Goal: Transaction & Acquisition: Purchase product/service

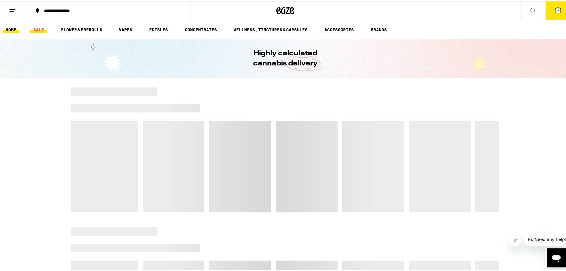
click at [39, 29] on link "SALE" at bounding box center [38, 28] width 17 height 7
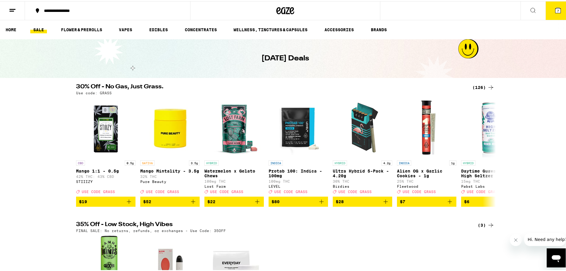
click at [479, 83] on div "(126)" at bounding box center [483, 86] width 22 height 7
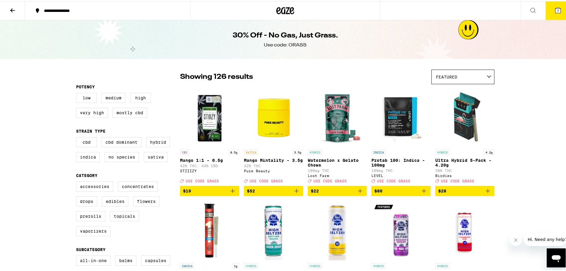
click at [465, 76] on div "Featured" at bounding box center [463, 76] width 62 height 14
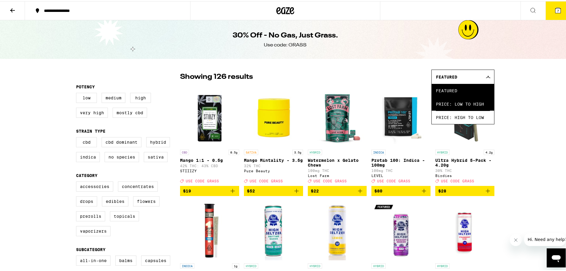
click at [463, 101] on span "Price: Low to High" at bounding box center [463, 102] width 54 height 13
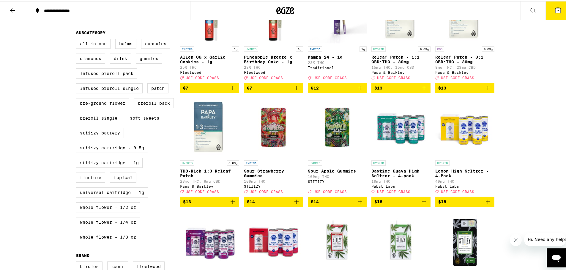
scroll to position [238, 0]
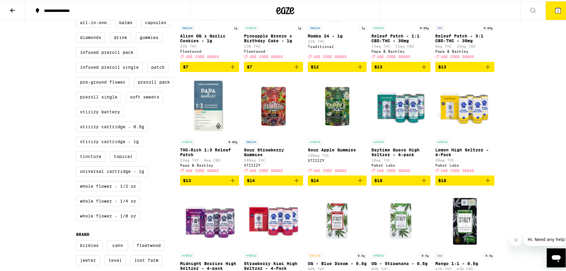
click at [293, 183] on icon "Add to bag" at bounding box center [296, 179] width 7 height 7
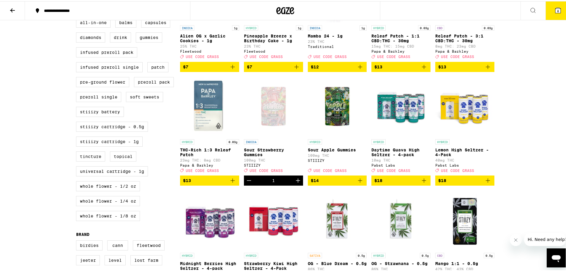
click at [359, 183] on icon "Add to bag" at bounding box center [359, 179] width 7 height 7
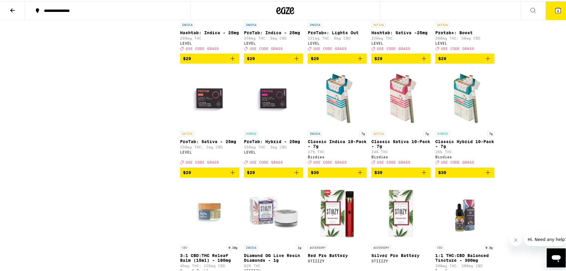
scroll to position [1545, 0]
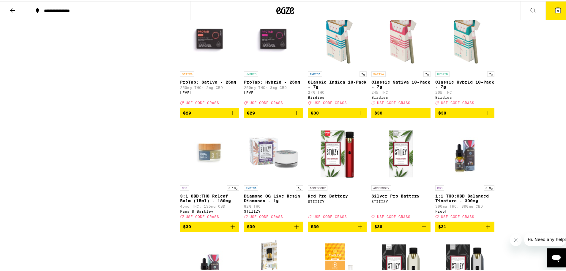
click at [359, 115] on icon "Add to bag" at bounding box center [359, 111] width 7 height 7
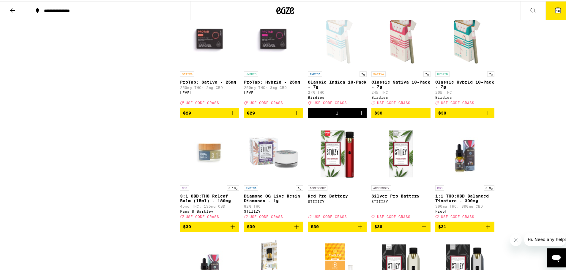
click at [486, 115] on icon "Add to bag" at bounding box center [487, 111] width 7 height 7
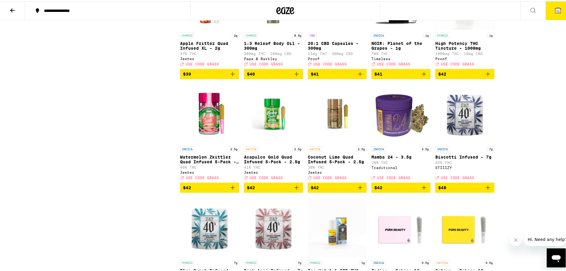
scroll to position [0, 0]
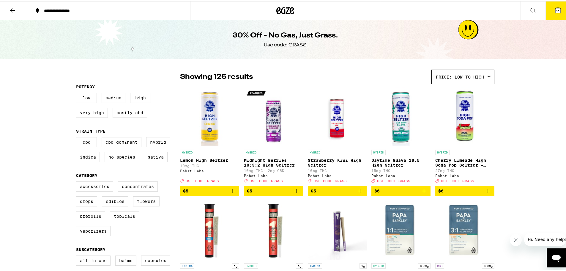
drag, startPoint x: 303, startPoint y: 119, endPoint x: 263, endPoint y: 14, distance: 112.8
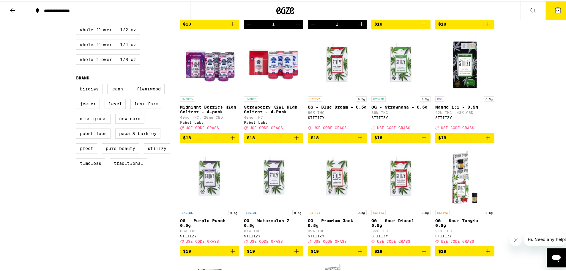
scroll to position [356, 0]
